Goal: Navigation & Orientation: Understand site structure

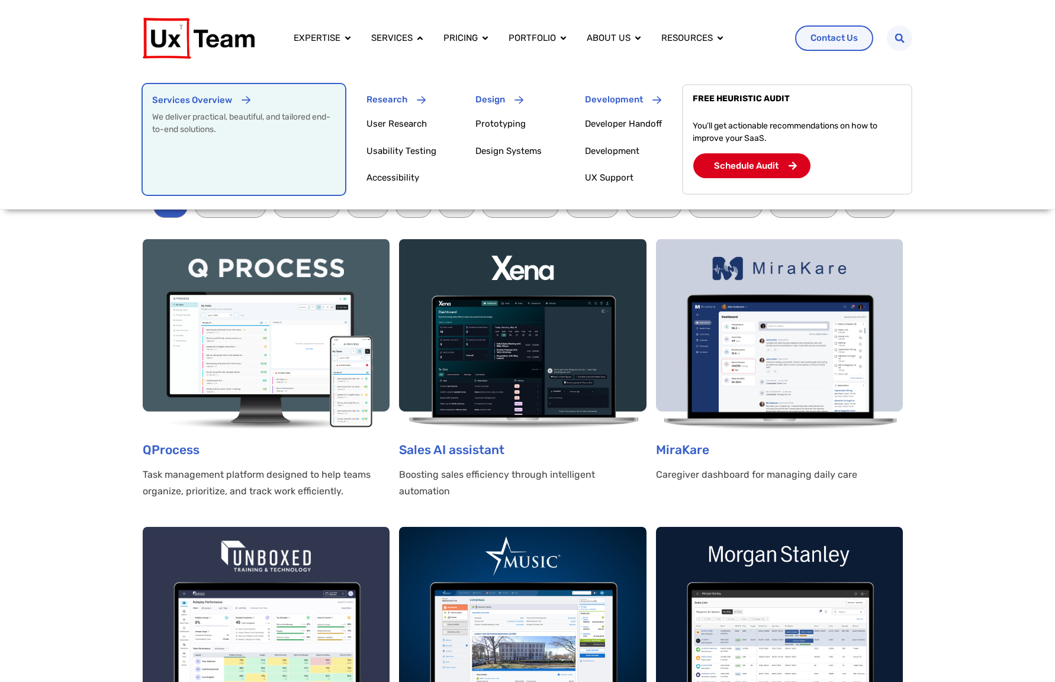
click at [290, 107] on div "Services Overview" at bounding box center [244, 105] width 184 height 22
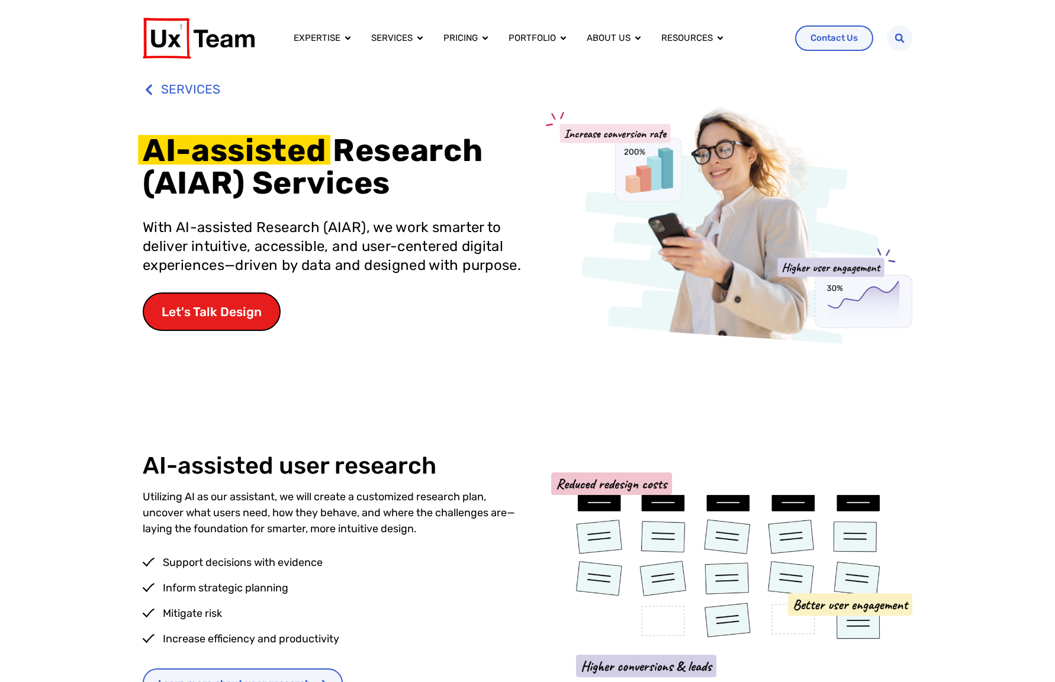
click at [407, 510] on p "Utilizing AI as our assistant, we will create a customized research plan, uncov…" at bounding box center [335, 513] width 385 height 48
